Goal: Task Accomplishment & Management: Manage account settings

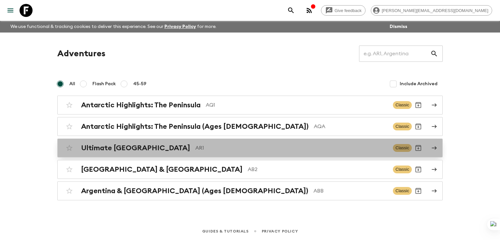
click at [121, 149] on h2 "Ultimate [GEOGRAPHIC_DATA]" at bounding box center [135, 148] width 109 height 8
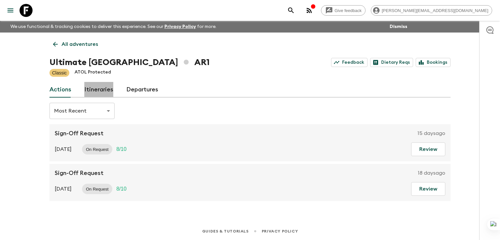
click at [102, 85] on link "Itineraries" at bounding box center [98, 90] width 29 height 16
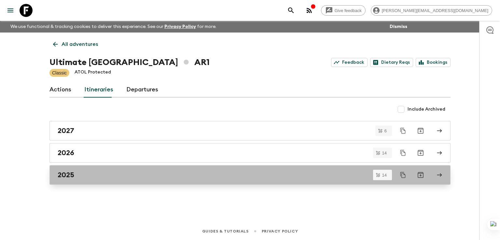
click at [67, 174] on h2 "2025" at bounding box center [66, 175] width 17 height 8
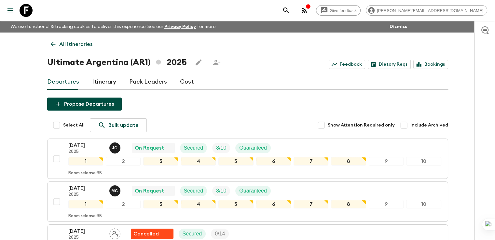
click at [107, 82] on link "Itinerary" at bounding box center [104, 82] width 24 height 16
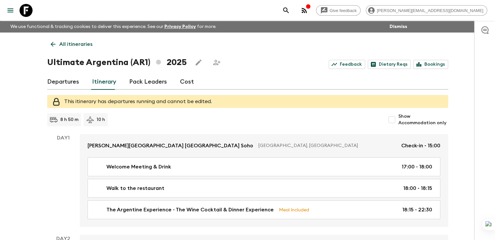
click at [269, 56] on div "Ultimate Argentina (AR1) 2025 Feedback Dietary Reqs Bookings" at bounding box center [247, 62] width 401 height 13
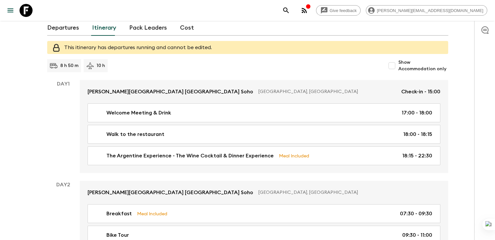
scroll to position [65, 0]
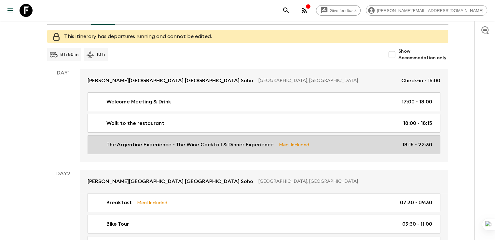
click at [176, 148] on p "The Argentine Experience - The Wine Cocktail & Dinner Experience" at bounding box center [189, 145] width 167 height 8
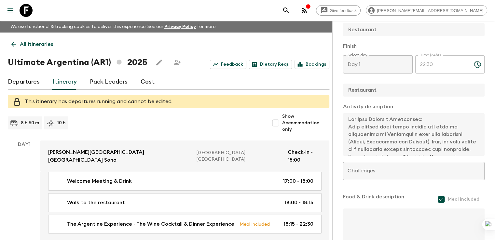
scroll to position [191, 0]
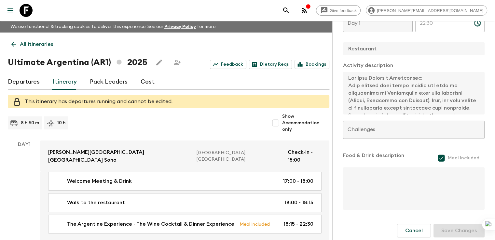
click at [33, 90] on link "Departures" at bounding box center [24, 82] width 32 height 16
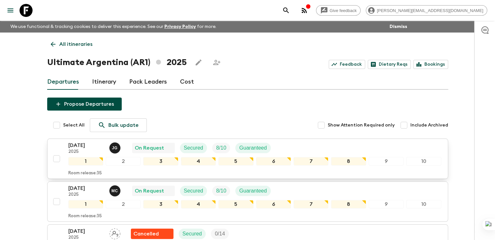
click at [78, 146] on p "[DATE]" at bounding box center [86, 146] width 36 height 8
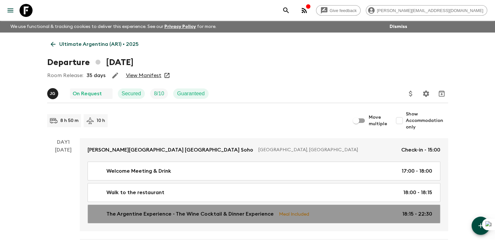
click at [137, 212] on p "The Argentine Experience - The Wine Cocktail & Dinner Experience" at bounding box center [189, 214] width 167 height 8
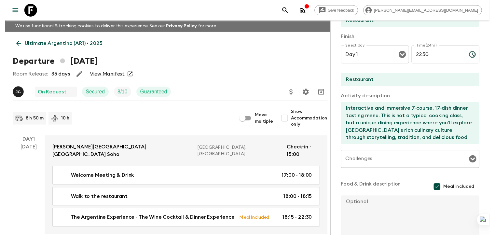
scroll to position [130, 0]
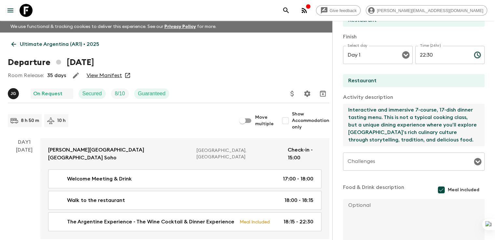
drag, startPoint x: 314, startPoint y: 109, endPoint x: 461, endPoint y: 135, distance: 148.9
click at [461, 135] on textarea "Interactive and immersive 7-course, 17-dish dinner tasting menu. This is not a …" at bounding box center [411, 125] width 136 height 43
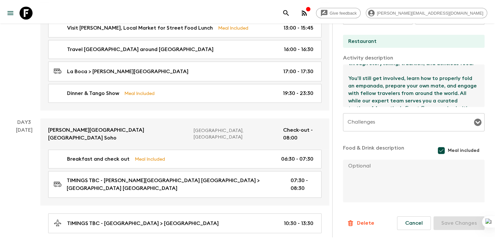
scroll to position [362, 0]
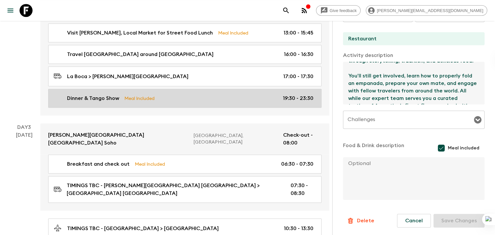
click at [106, 94] on p "Dinner & Tango Show" at bounding box center [93, 98] width 52 height 8
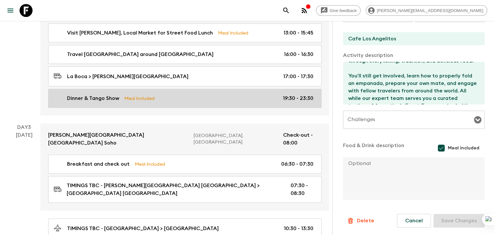
type input "Dinner & Tango Show"
type input "Cafe Los Angelitos"
type textarea "3 course dinner & live Tango Show - Soft drinks and wine included. Short tango …"
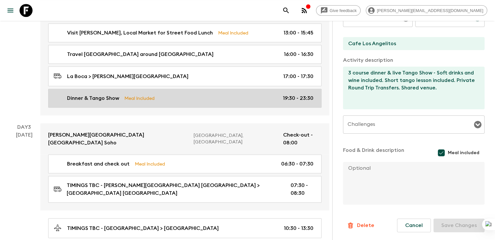
type input "Day 2"
type input "19:30"
type input "Day 2"
type input "23:30"
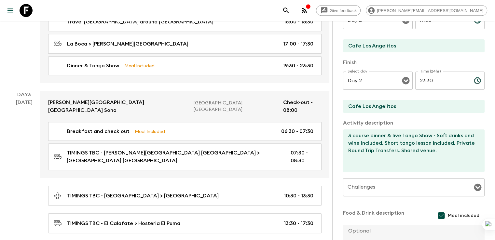
scroll to position [106, 0]
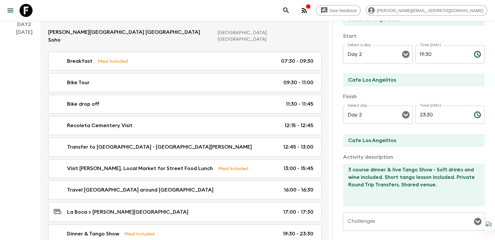
scroll to position [232, 0]
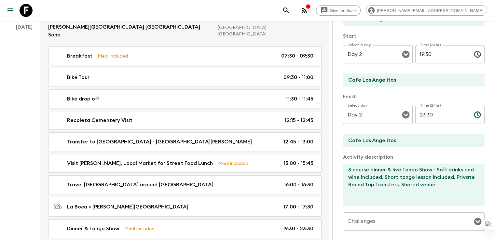
click at [36, 134] on div "Day 2 17 Oct" at bounding box center [24, 130] width 33 height 231
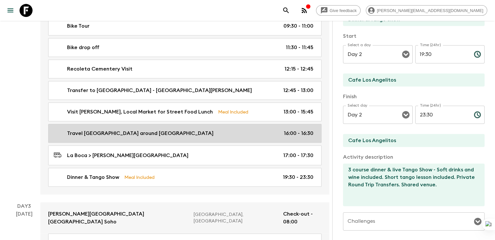
scroll to position [284, 0]
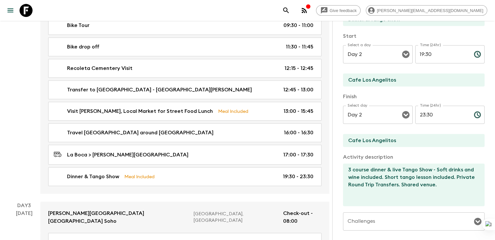
click at [23, 156] on div "[DATE]" at bounding box center [24, 82] width 17 height 223
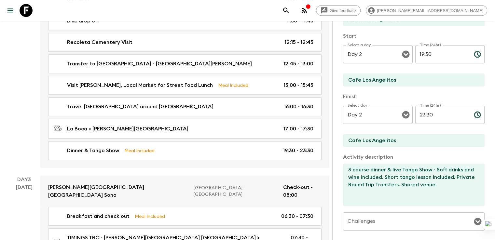
scroll to position [323, 0]
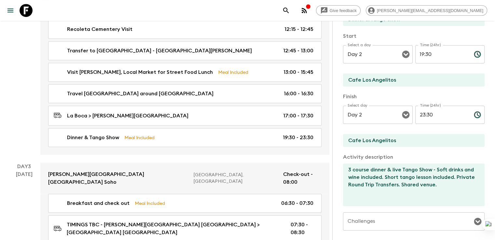
click at [25, 106] on div "[DATE]" at bounding box center [24, 43] width 17 height 223
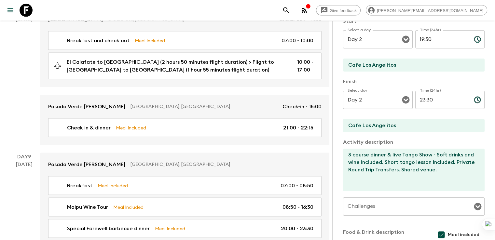
scroll to position [1249, 0]
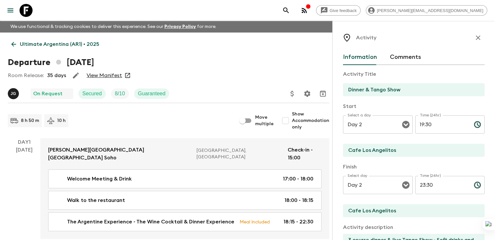
click at [27, 44] on p "Ultimate Argentina (AR1) • 2025" at bounding box center [59, 44] width 79 height 8
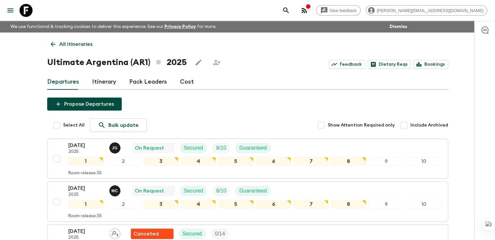
click at [53, 43] on icon at bounding box center [52, 44] width 7 height 7
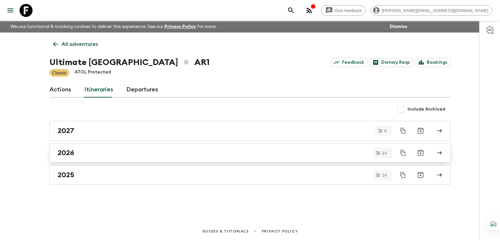
click at [67, 150] on h2 "2026" at bounding box center [66, 153] width 17 height 8
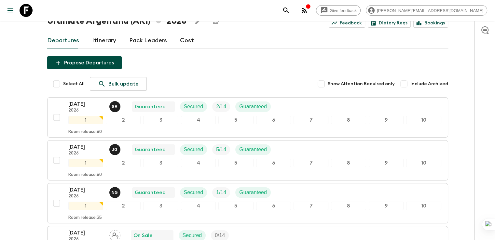
scroll to position [39, 0]
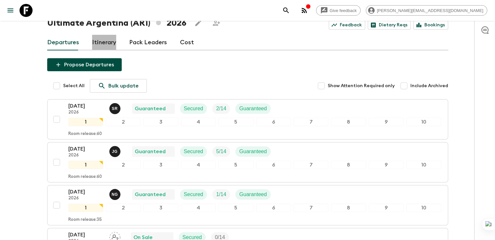
click at [108, 41] on link "Itinerary" at bounding box center [104, 43] width 24 height 16
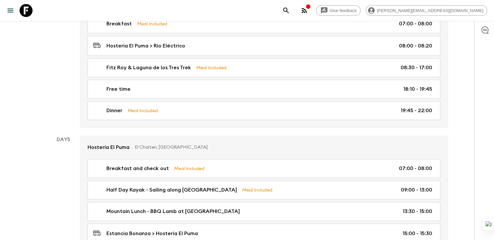
scroll to position [713, 0]
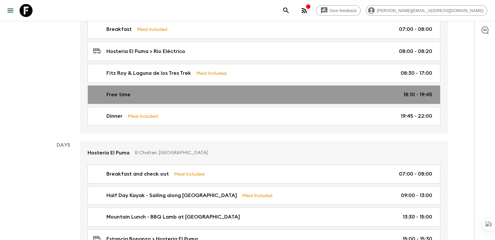
click at [109, 91] on p "Free time" at bounding box center [118, 95] width 24 height 8
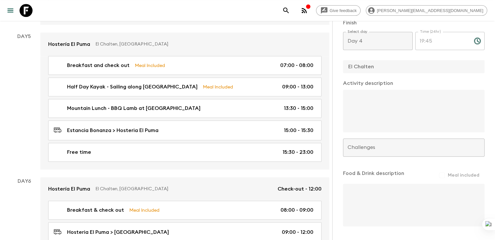
scroll to position [177, 0]
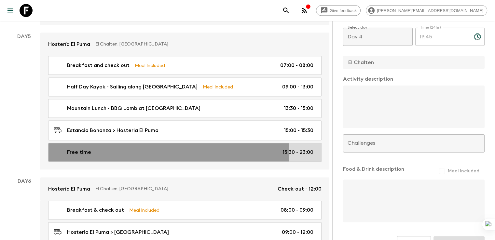
click at [81, 149] on p "Free time" at bounding box center [79, 152] width 24 height 8
type input "Hosteria El Puma"
type textarea "Options for guests during free time: It is possible for them to do an afternoon…"
type textarea "no meals included"
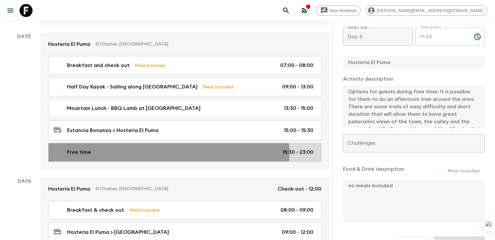
type input "Day 5"
type input "15:30"
type input "Day 5"
type input "23:00"
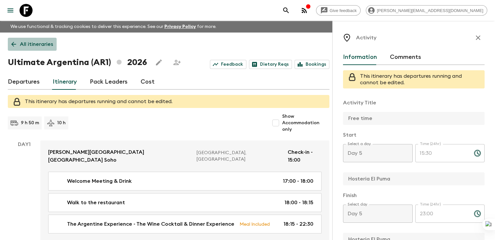
click at [18, 47] on link "All itineraries" at bounding box center [32, 44] width 49 height 13
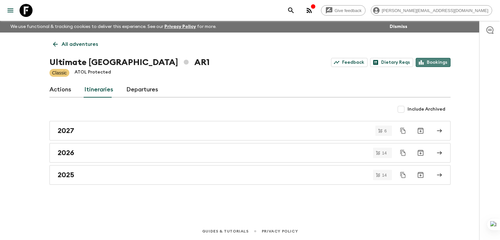
click at [436, 65] on link "Bookings" at bounding box center [433, 62] width 35 height 9
click at [62, 43] on p "All adventures" at bounding box center [80, 44] width 36 height 8
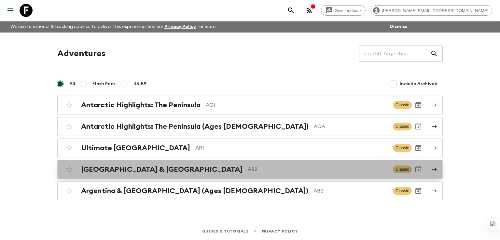
click at [109, 166] on h2 "[GEOGRAPHIC_DATA] & [GEOGRAPHIC_DATA]" at bounding box center [162, 169] width 162 height 8
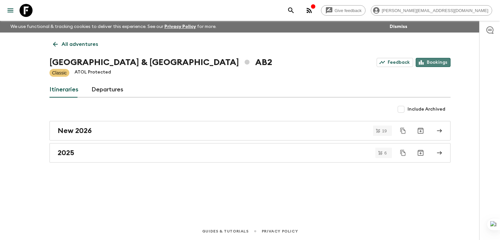
click at [433, 64] on link "Bookings" at bounding box center [433, 62] width 35 height 9
